Goal: Information Seeking & Learning: Check status

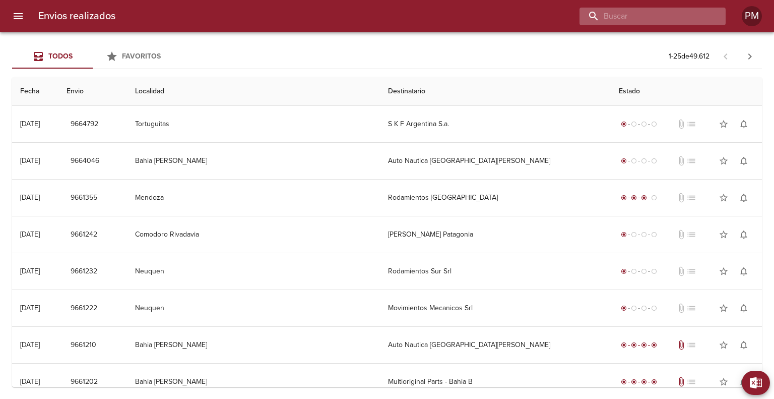
click at [662, 14] on input "buscar" at bounding box center [643, 17] width 129 height 18
paste input "0026-00092344"
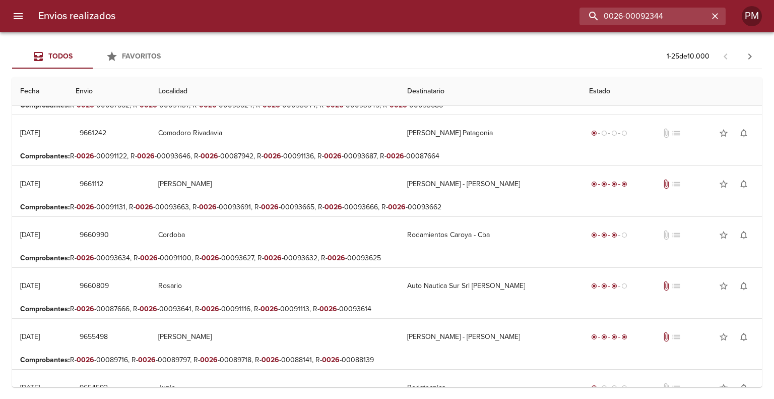
scroll to position [846, 0]
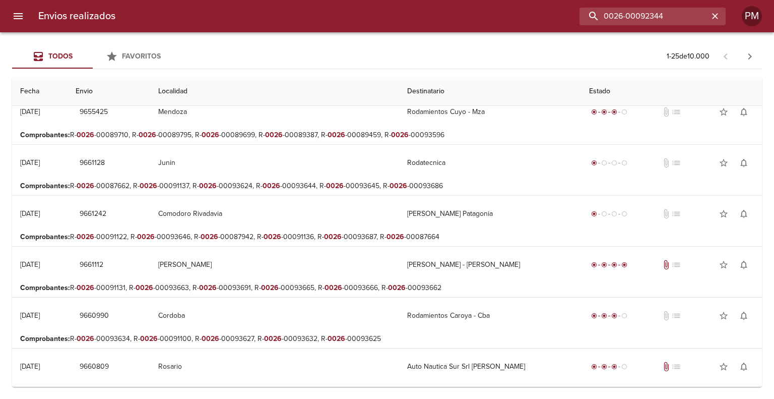
drag, startPoint x: 687, startPoint y: 10, endPoint x: 578, endPoint y: 13, distance: 108.9
click at [578, 13] on div "0026-00092344" at bounding box center [424, 17] width 602 height 18
paste input "903"
type input "0026-00092903"
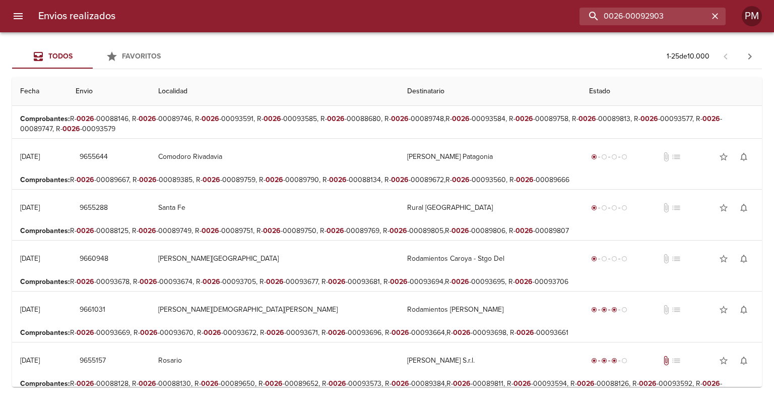
scroll to position [0, 0]
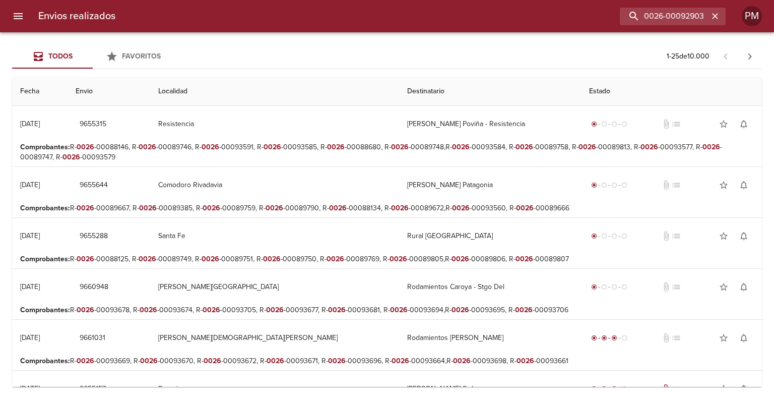
click at [20, 15] on icon "menu" at bounding box center [18, 16] width 12 height 12
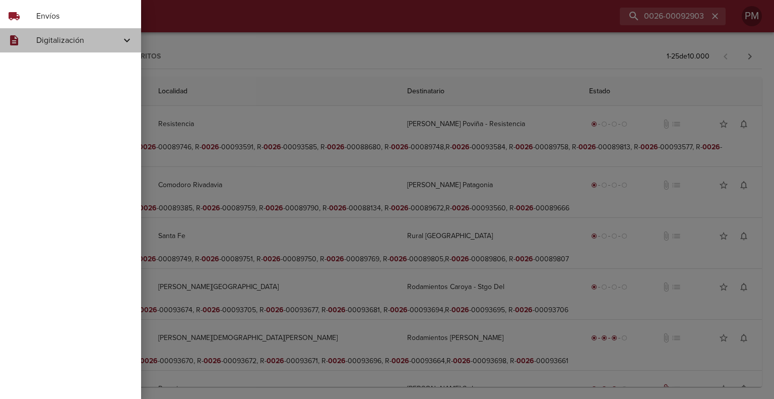
click at [50, 39] on span "Digitalización" at bounding box center [78, 40] width 85 height 12
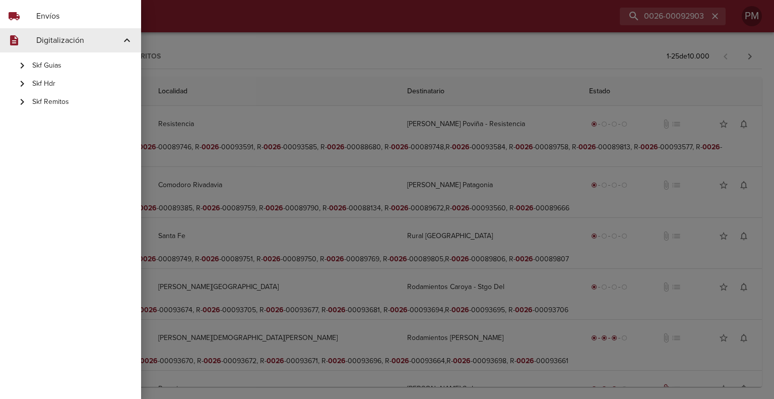
click at [52, 102] on span "Skf Remitos" at bounding box center [82, 102] width 101 height 10
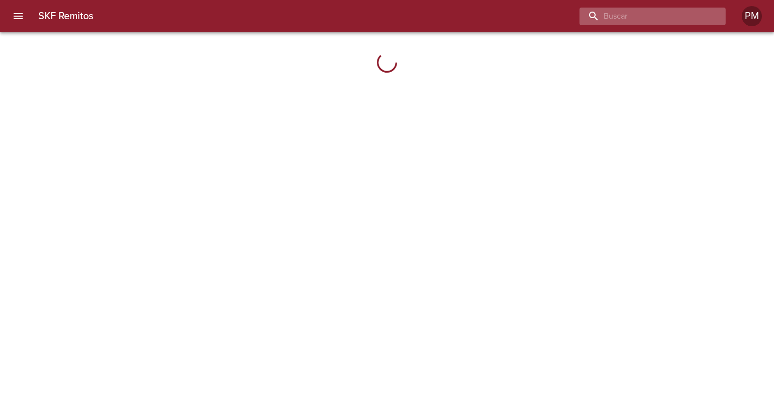
click at [673, 15] on input "buscar" at bounding box center [643, 17] width 129 height 18
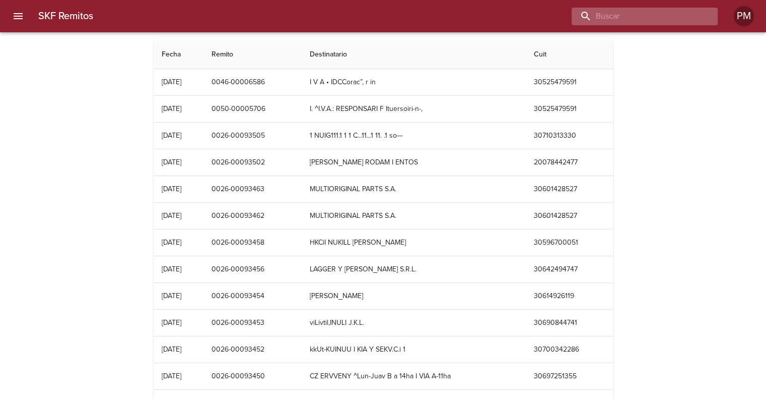
paste input "0026-00092903"
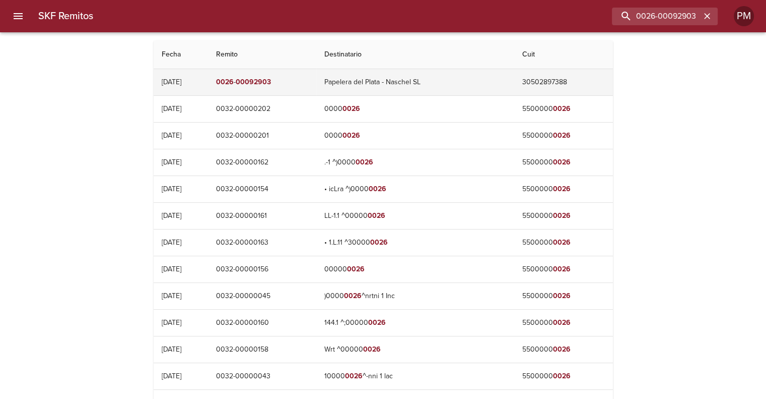
click at [316, 84] on td "0026 - 00092903" at bounding box center [262, 82] width 108 height 26
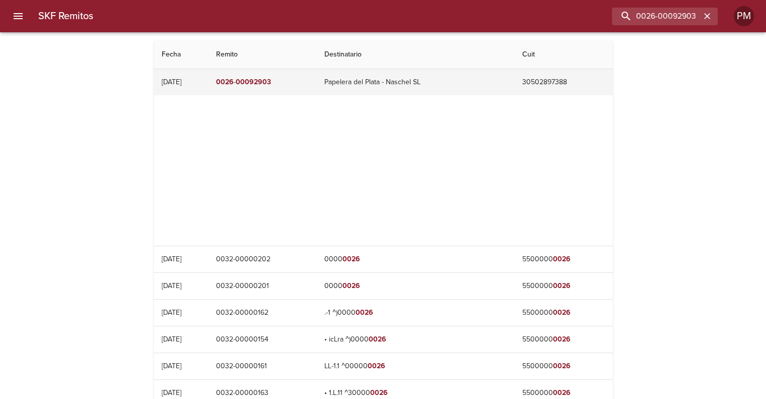
click at [428, 83] on td "Papelera del Plata - Naschel SL" at bounding box center [415, 82] width 198 height 26
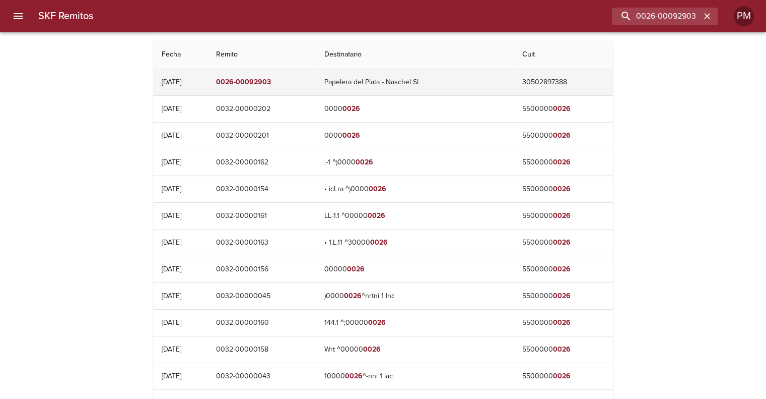
click at [424, 84] on td "Papelera del Plata - Naschel SL" at bounding box center [415, 82] width 198 height 26
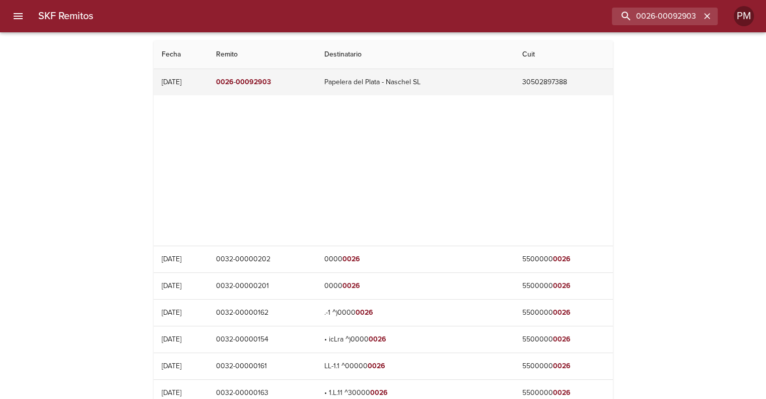
click at [424, 84] on td "Papelera del Plata - Naschel SL" at bounding box center [415, 82] width 198 height 26
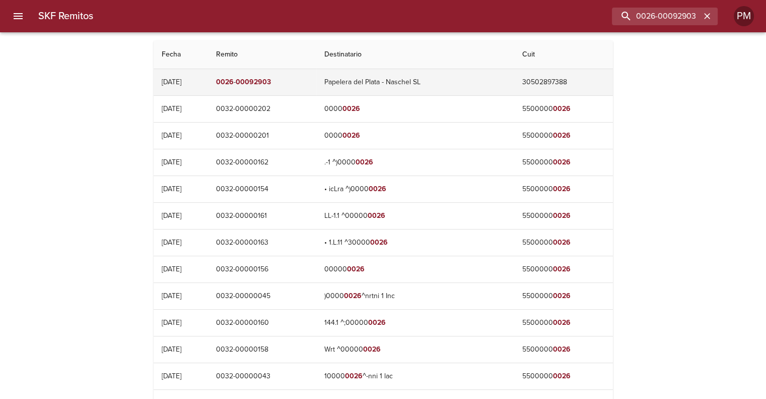
click at [424, 84] on td "Papelera del Plata - Naschel SL" at bounding box center [415, 82] width 198 height 26
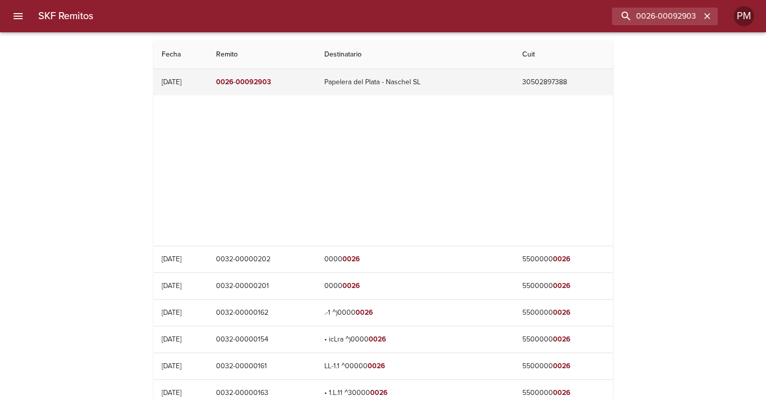
click at [234, 84] on em "0026" at bounding box center [225, 82] width 18 height 9
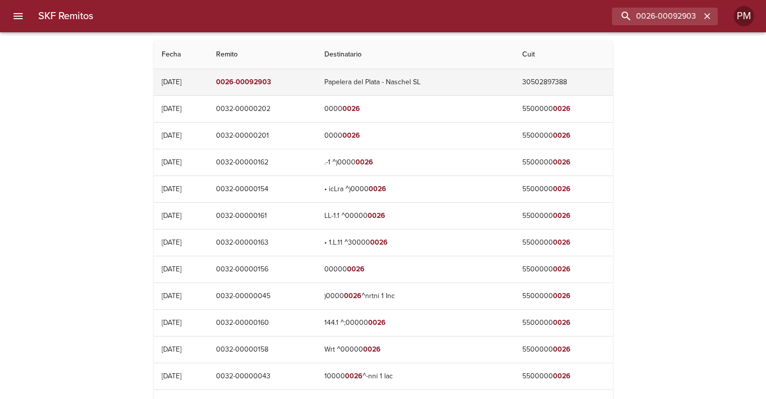
click at [234, 83] on em "0026" at bounding box center [225, 82] width 18 height 9
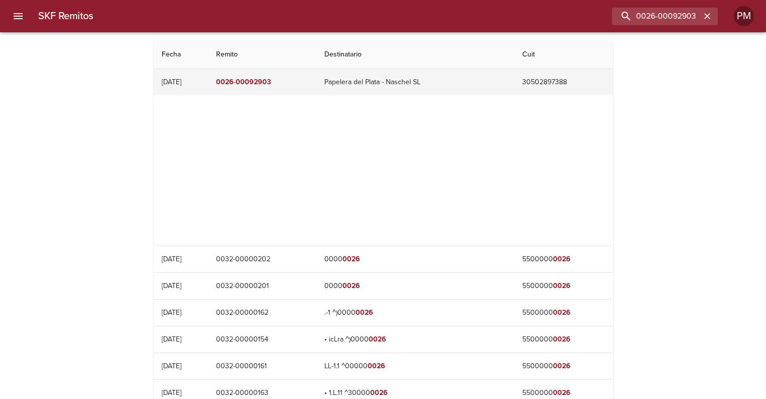
click at [234, 82] on em "0026" at bounding box center [225, 82] width 18 height 9
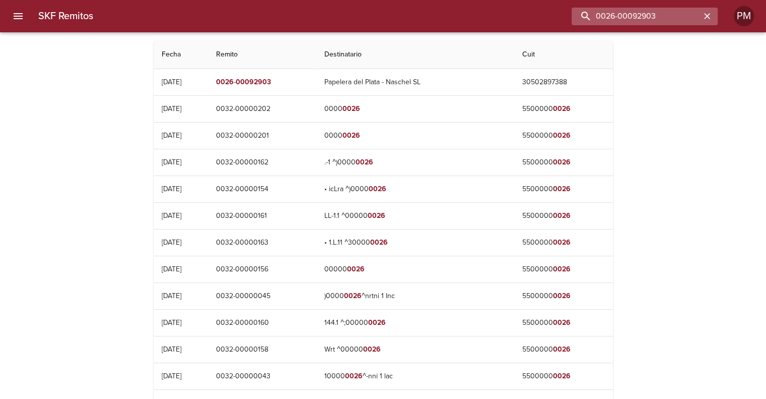
click at [658, 14] on input "0026-00092903" at bounding box center [636, 17] width 129 height 18
paste input "344"
type input "0026-00092344"
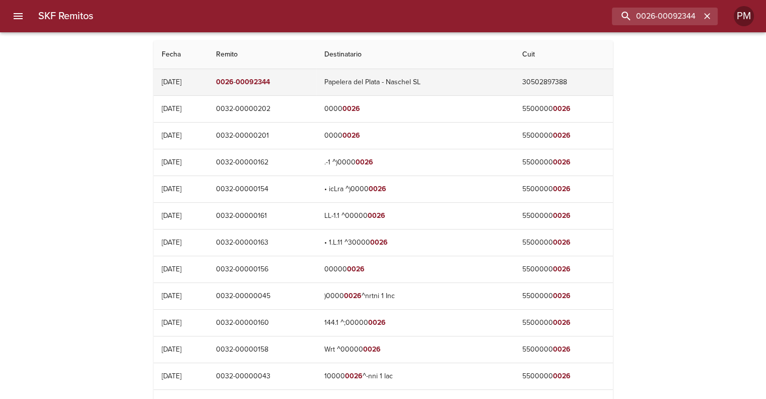
click at [405, 82] on td "Papelera del Plata - Naschel SL" at bounding box center [415, 82] width 198 height 26
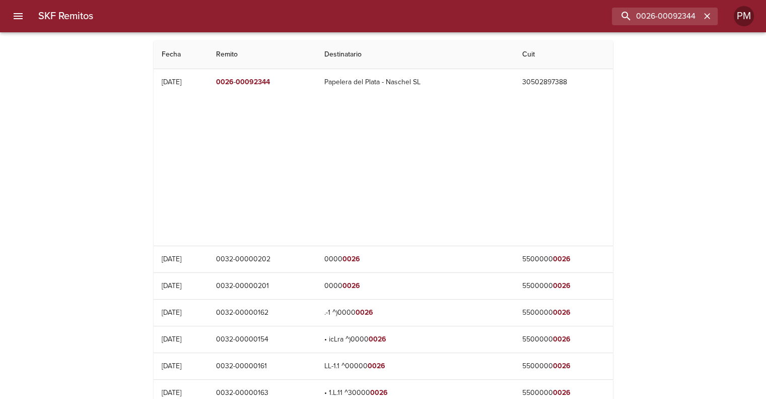
click at [319, 139] on div "Table digitalización - SKF Remitos" at bounding box center [383, 170] width 443 height 126
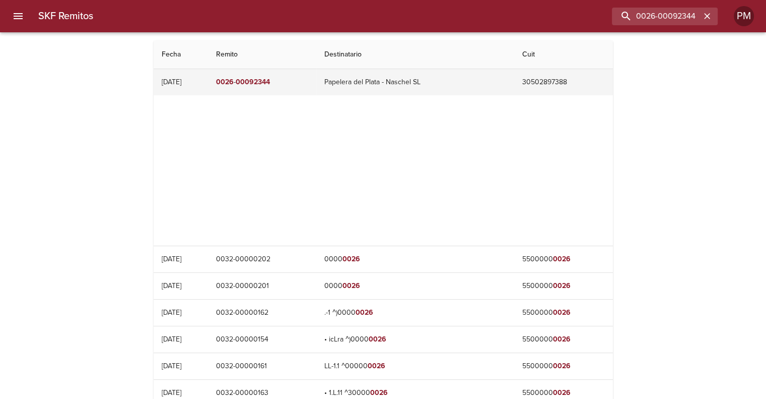
click at [190, 81] on td "[DATE]" at bounding box center [181, 82] width 54 height 26
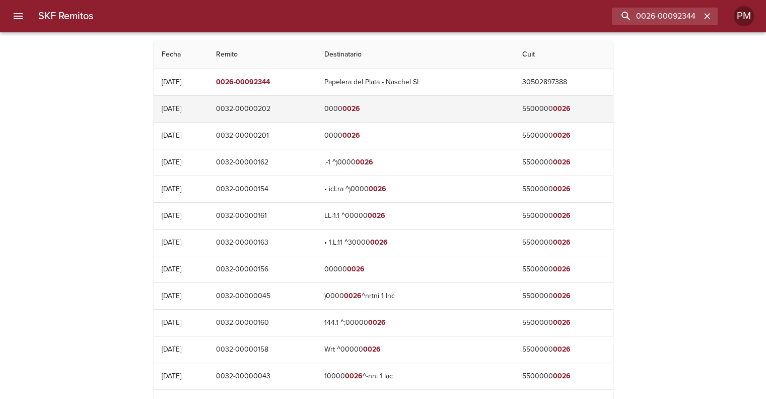
click at [186, 113] on td "[DATE]" at bounding box center [181, 109] width 54 height 26
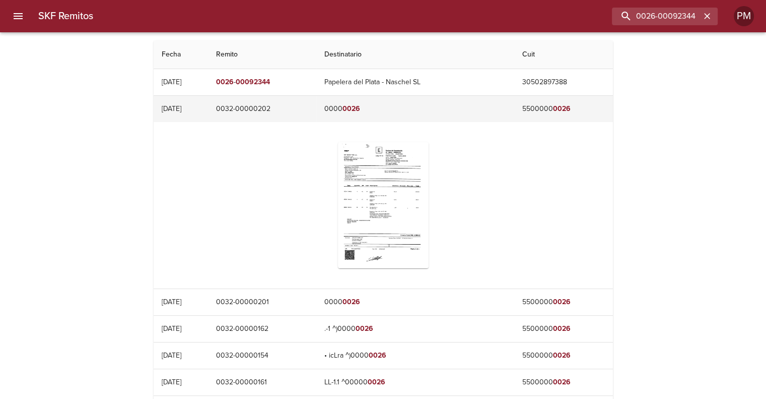
click at [275, 105] on td "0032-00000202" at bounding box center [262, 109] width 108 height 26
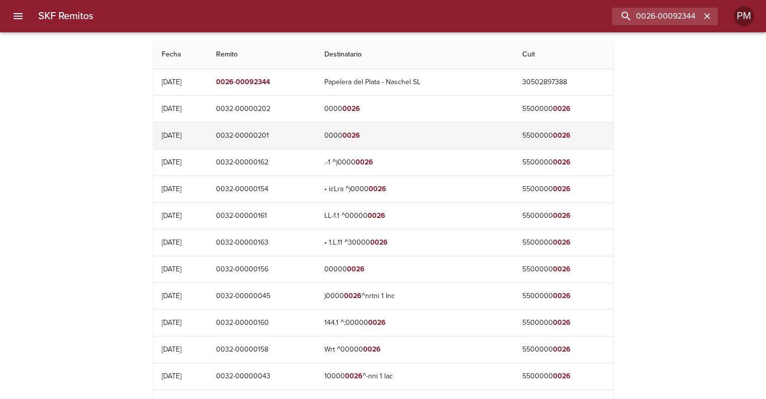
click at [265, 130] on td "0032-00000201" at bounding box center [262, 135] width 108 height 26
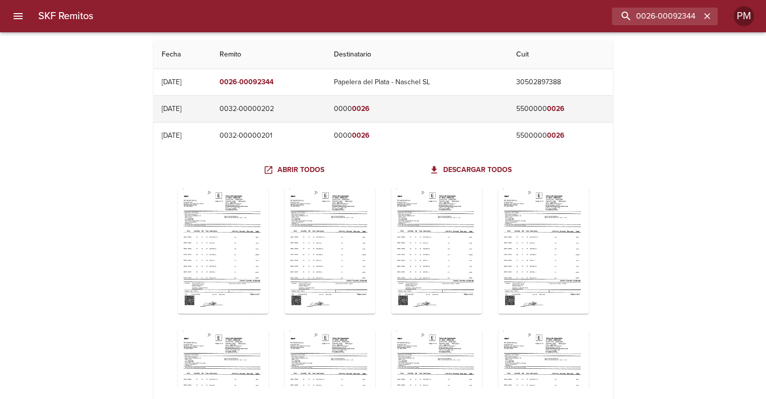
click at [271, 112] on td "0032-00000202" at bounding box center [269, 109] width 114 height 26
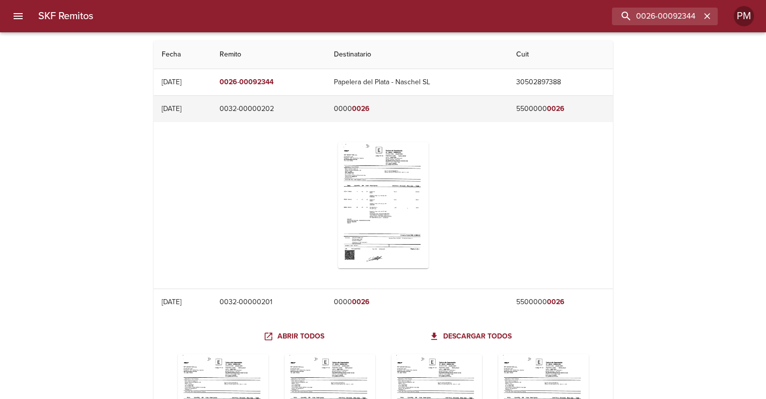
click at [274, 108] on td "0032-00000202" at bounding box center [269, 109] width 114 height 26
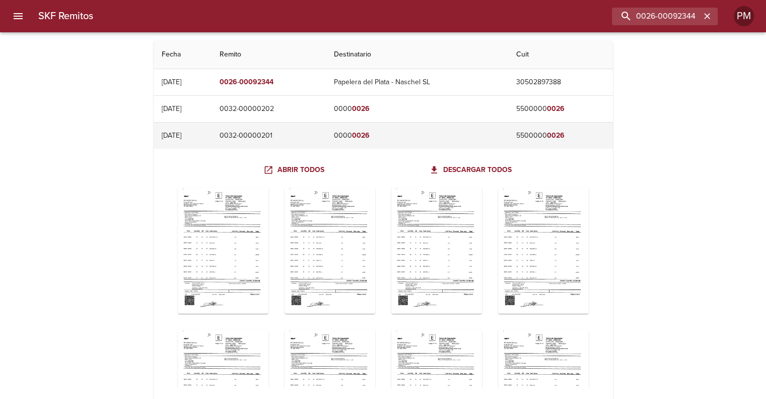
click at [255, 131] on td "0032-00000201" at bounding box center [269, 135] width 114 height 26
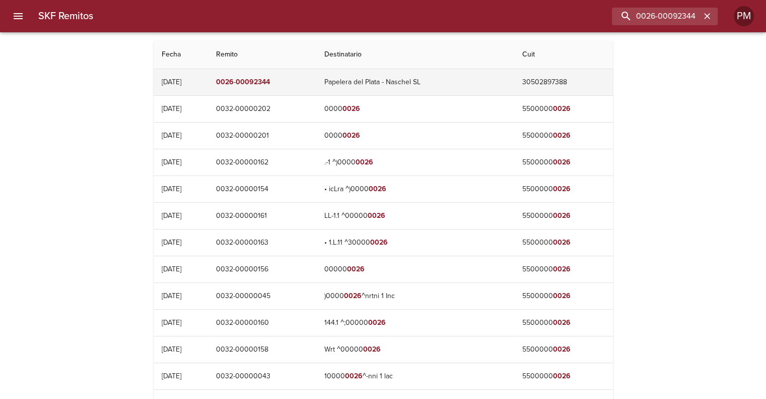
click at [270, 82] on em "00092344" at bounding box center [253, 82] width 34 height 9
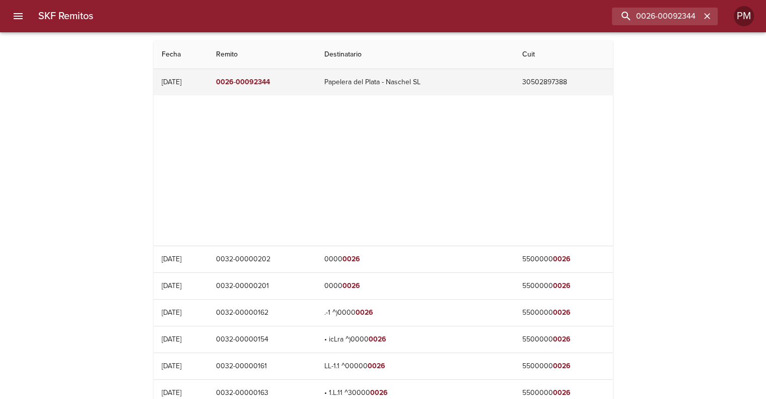
click at [400, 85] on td "Papelera del Plata - Naschel SL" at bounding box center [415, 82] width 198 height 26
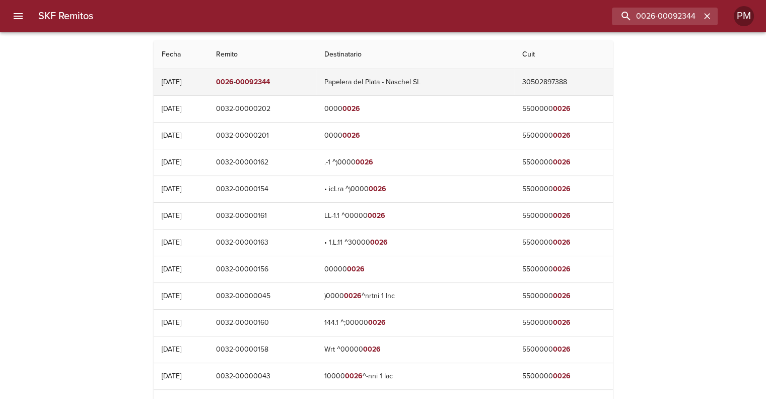
click at [400, 85] on td "Papelera del Plata - Naschel SL" at bounding box center [415, 82] width 198 height 26
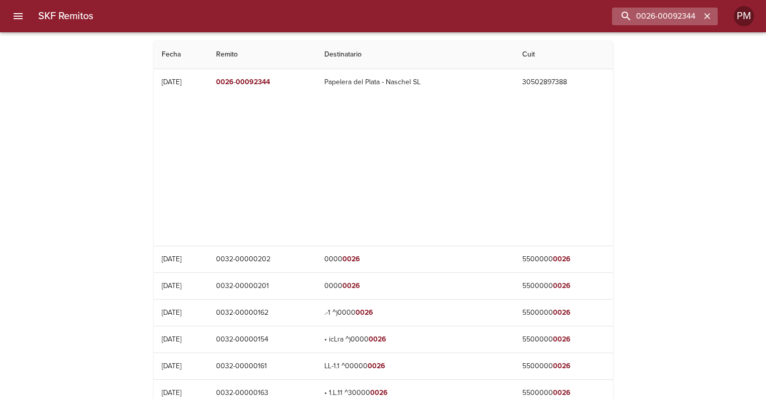
click at [702, 13] on icon "button" at bounding box center [707, 16] width 10 height 10
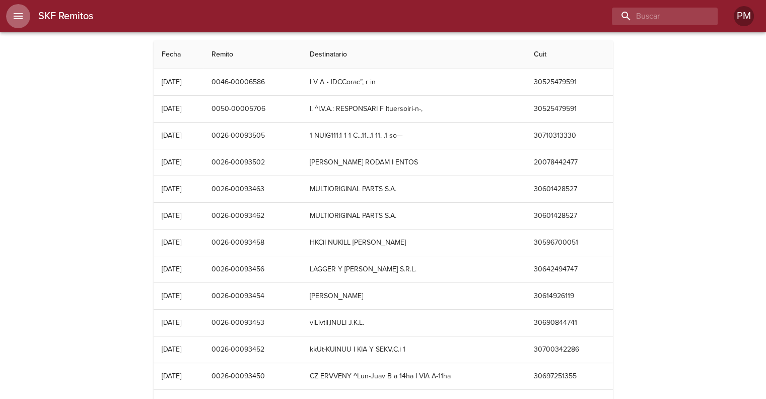
click at [21, 16] on icon "menu" at bounding box center [18, 16] width 9 height 6
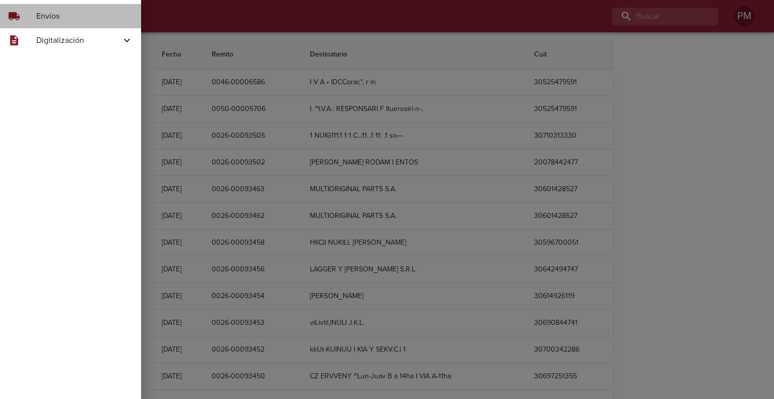
click at [55, 19] on span "Envíos" at bounding box center [84, 16] width 97 height 12
